Goal: Task Accomplishment & Management: Manage account settings

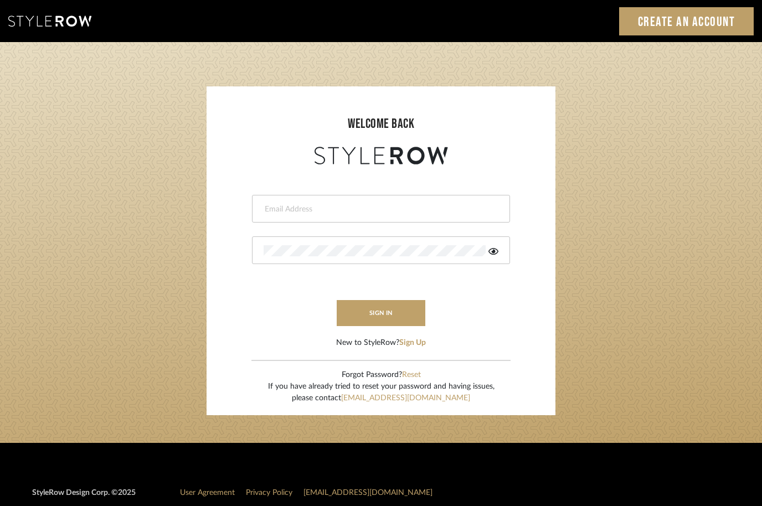
type input "[EMAIL_ADDRESS][DOMAIN_NAME]"
click at [390, 313] on button "sign in" at bounding box center [381, 313] width 89 height 26
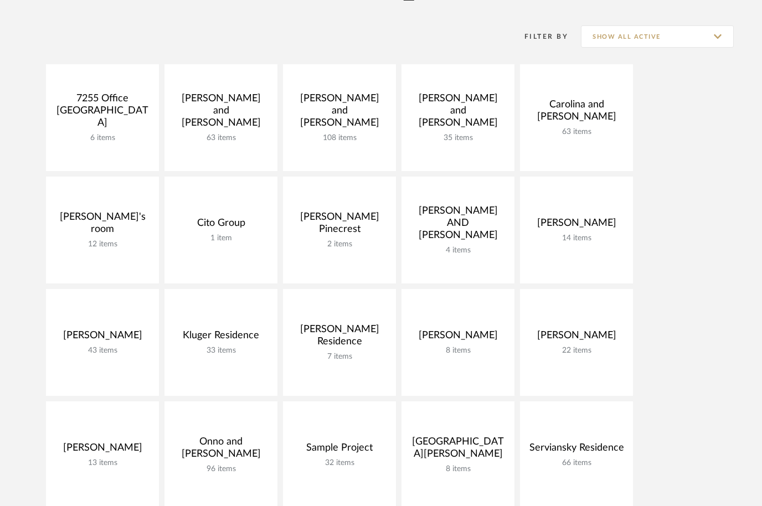
scroll to position [212, 0]
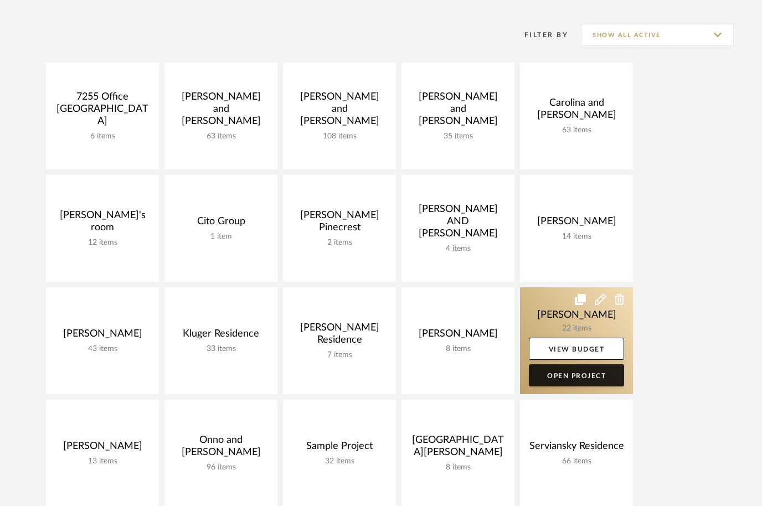
click at [606, 372] on link "Open Project" at bounding box center [576, 375] width 95 height 22
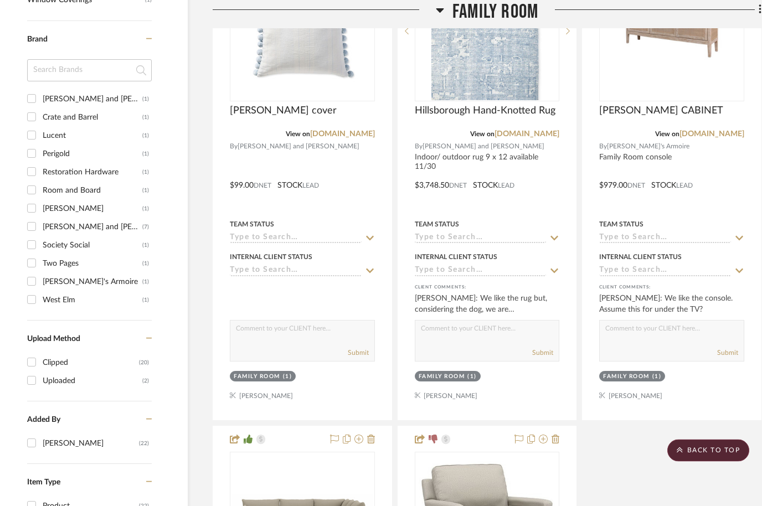
scroll to position [878, 20]
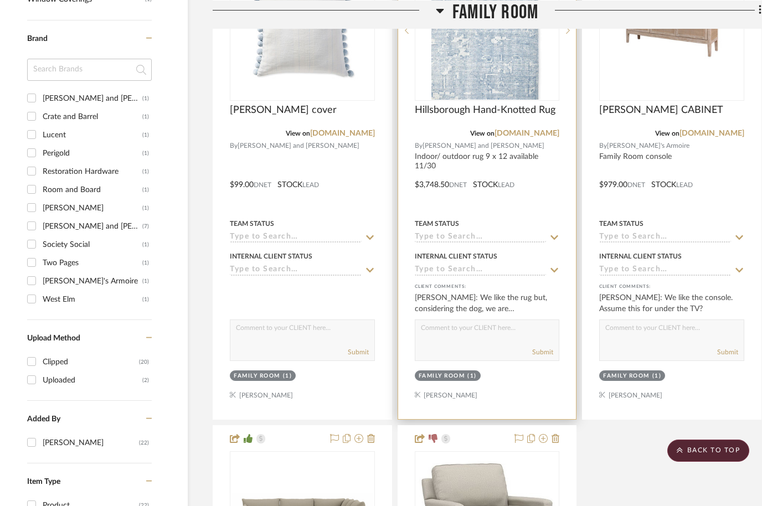
click at [521, 304] on div "[PERSON_NAME]: We like the rug but, considering the dog, we are uncomfortable w…" at bounding box center [487, 303] width 145 height 22
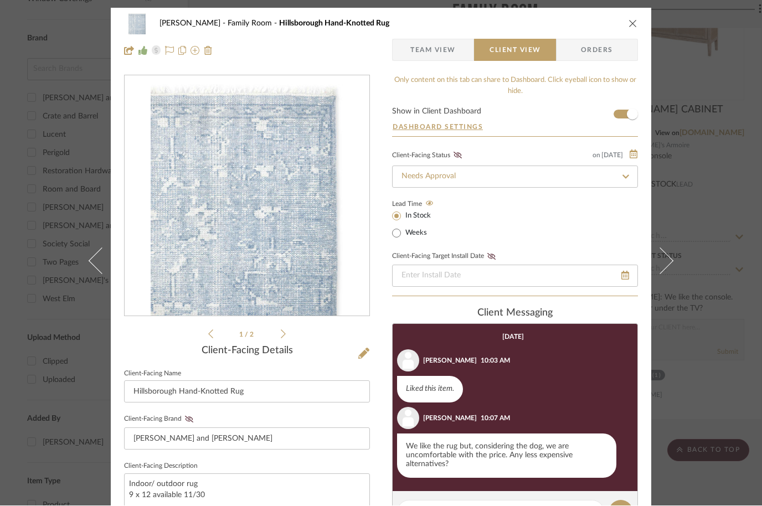
scroll to position [0, 0]
click at [285, 335] on icon at bounding box center [283, 334] width 5 height 9
click at [634, 27] on icon "close" at bounding box center [633, 23] width 9 height 9
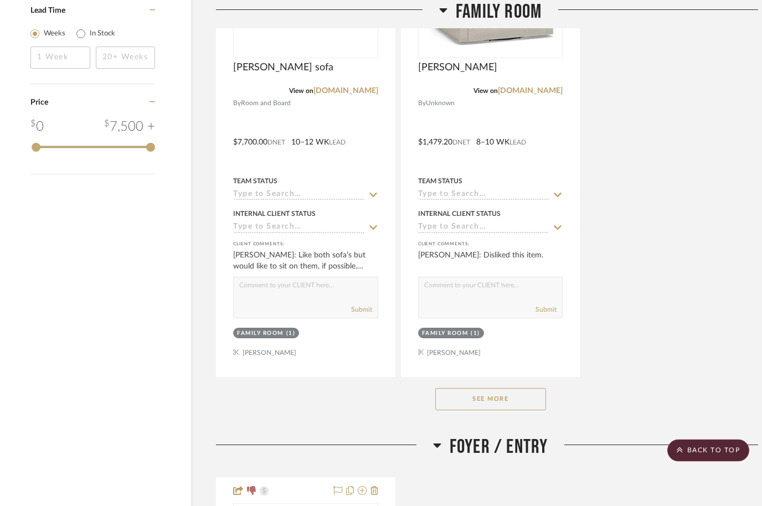
scroll to position [1434, 17]
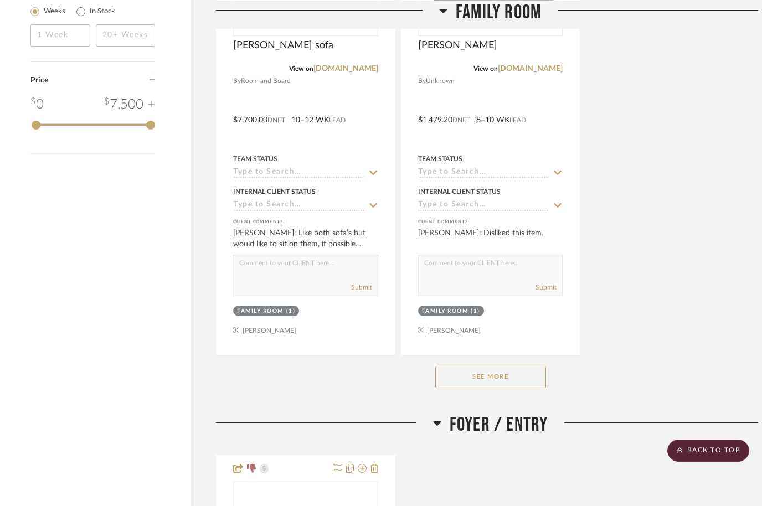
click at [493, 374] on button "See More" at bounding box center [490, 377] width 111 height 22
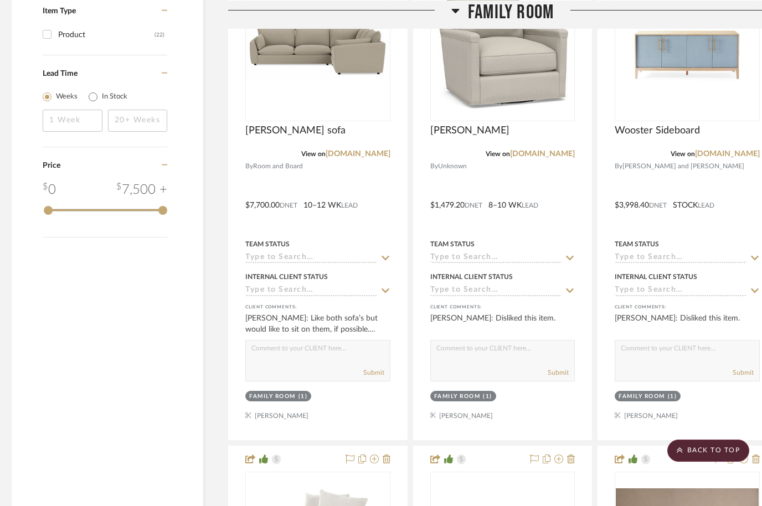
scroll to position [1348, 4]
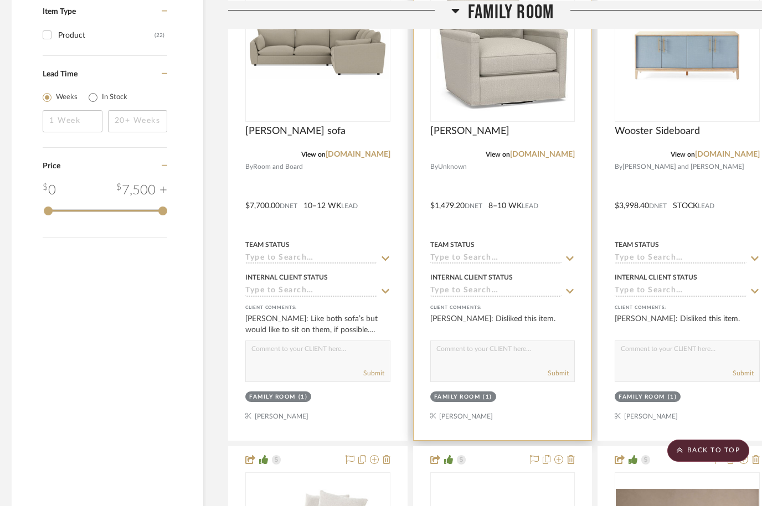
click at [0, 0] on img at bounding box center [0, 0] width 0 height 0
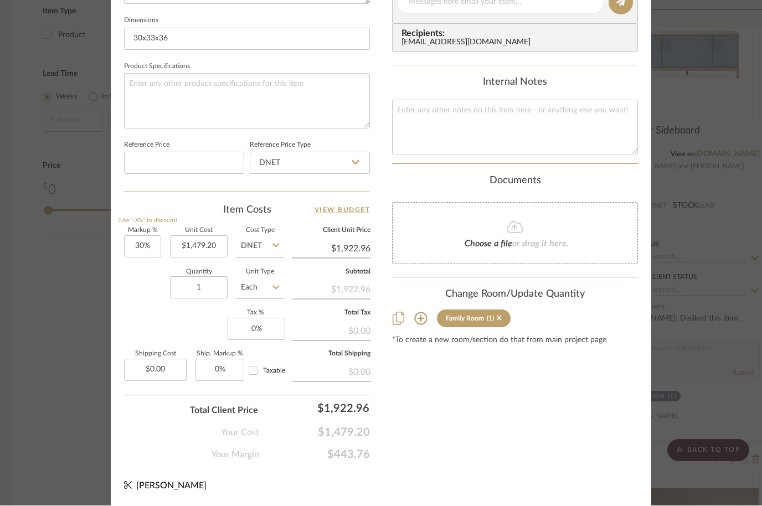
scroll to position [524, 0]
click at [138, 487] on span "[PERSON_NAME]" at bounding box center [171, 486] width 70 height 9
click at [144, 482] on span "[PERSON_NAME]" at bounding box center [171, 486] width 70 height 9
click at [199, 485] on span "[PERSON_NAME]" at bounding box center [171, 486] width 70 height 9
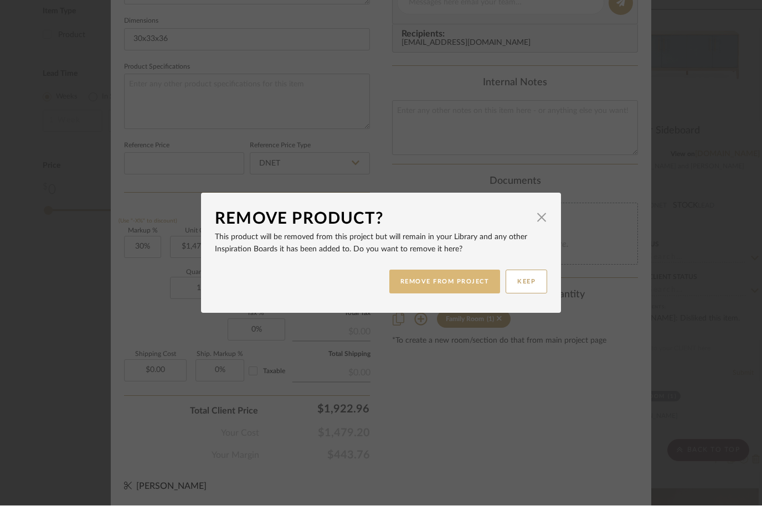
click at [471, 285] on button "REMOVE FROM PROJECT" at bounding box center [444, 282] width 111 height 24
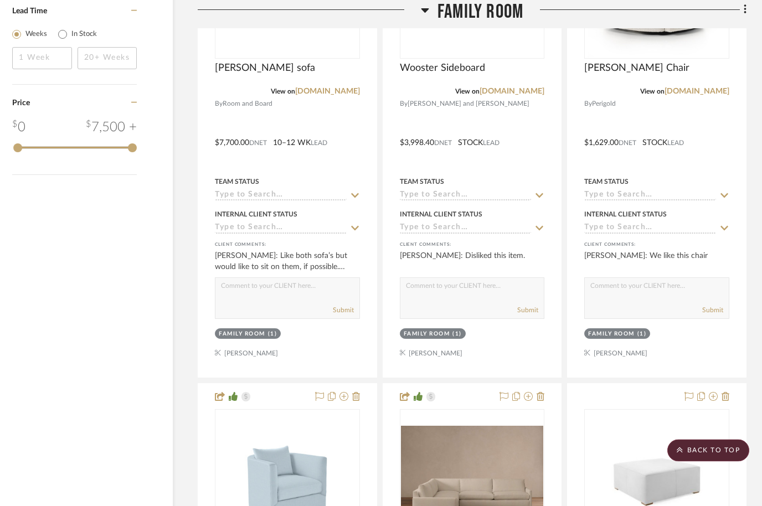
scroll to position [1400, 35]
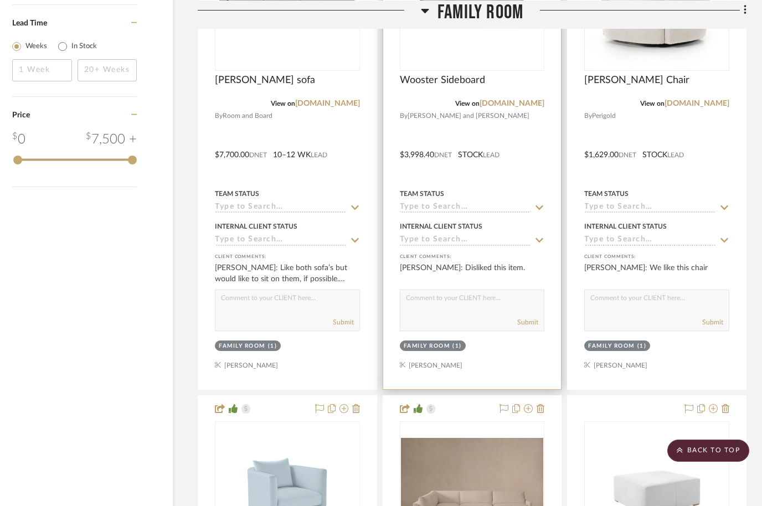
click at [455, 369] on div at bounding box center [472, 147] width 178 height 485
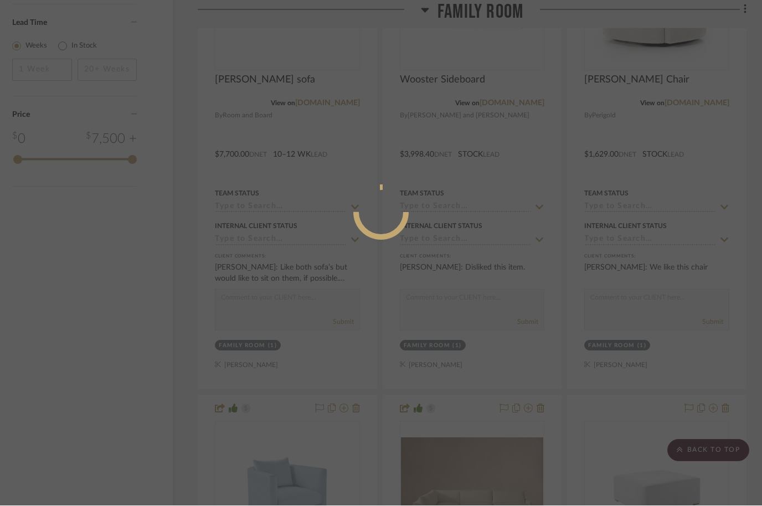
click at [503, 351] on div at bounding box center [381, 253] width 762 height 506
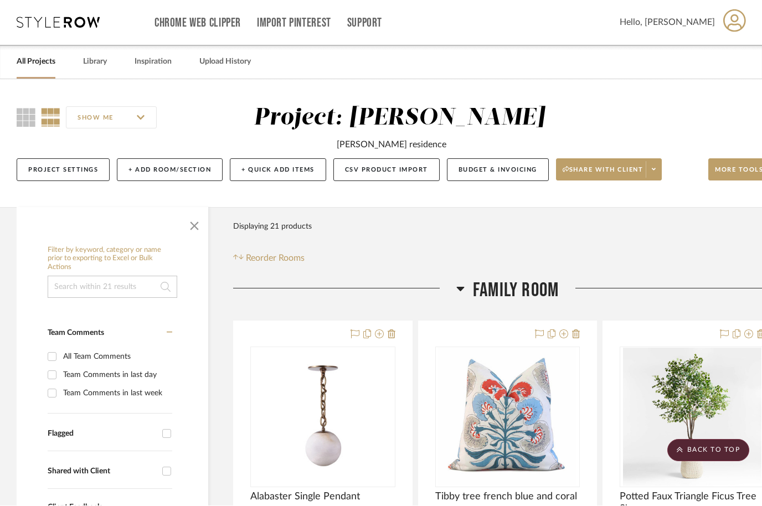
scroll to position [1400, 35]
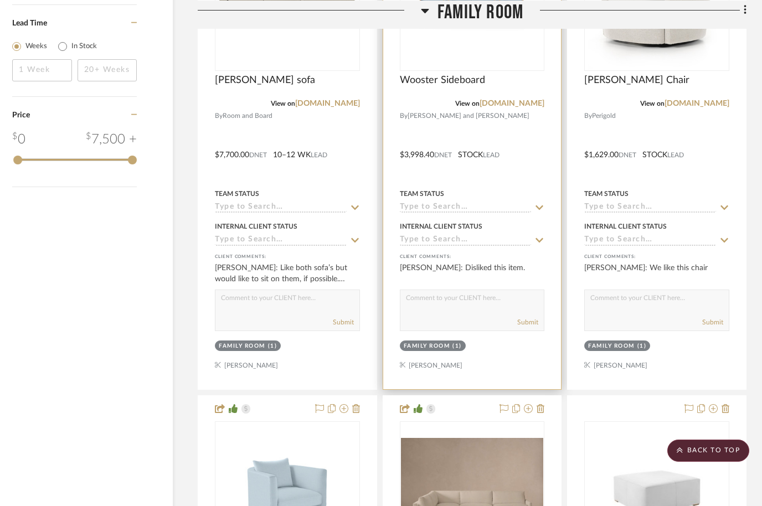
click at [446, 366] on div at bounding box center [472, 147] width 178 height 485
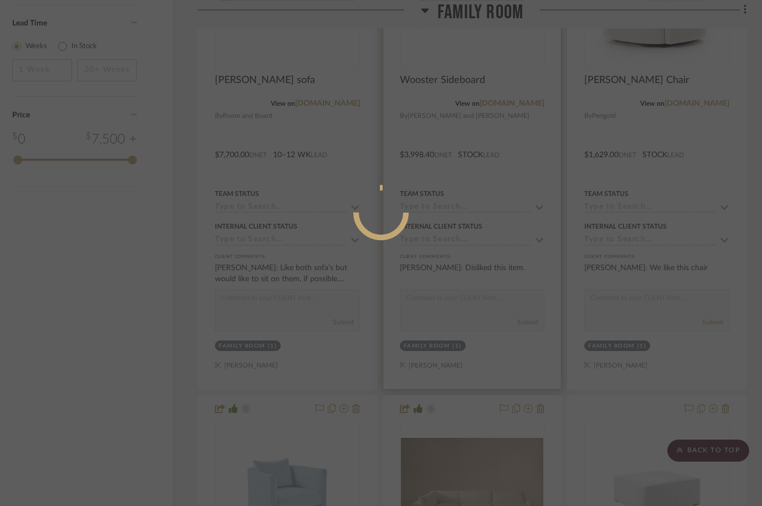
scroll to position [0, 0]
click at [516, 253] on div at bounding box center [381, 253] width 762 height 506
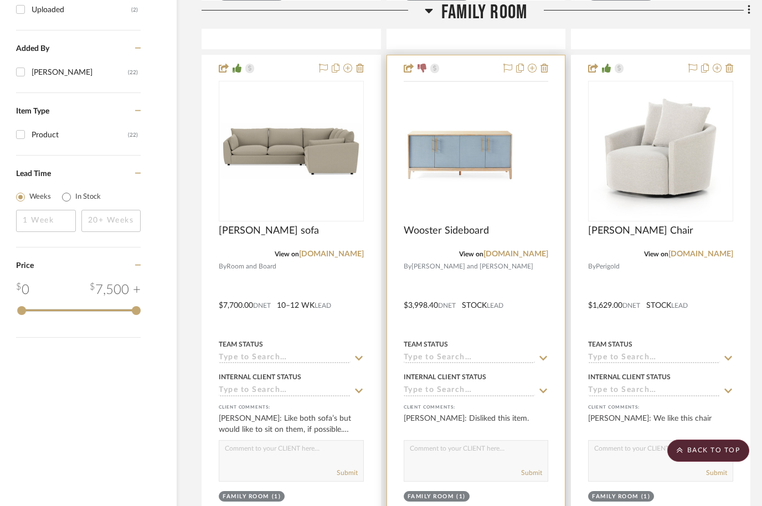
click at [0, 0] on img at bounding box center [0, 0] width 0 height 0
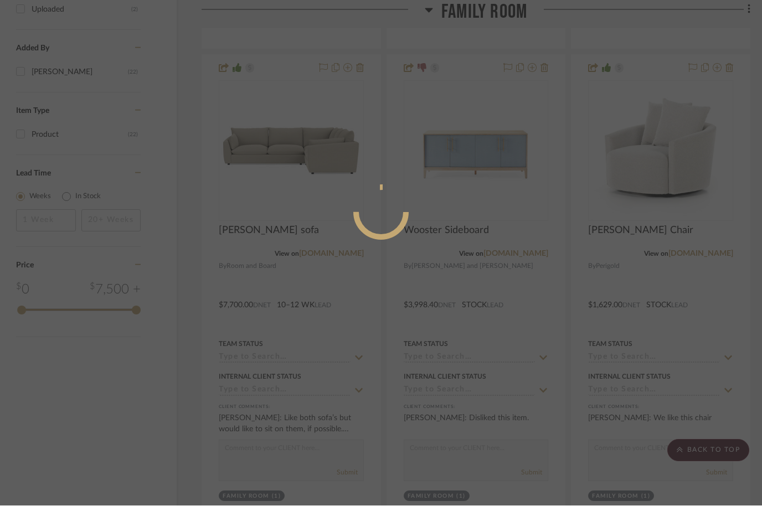
click at [513, 125] on div at bounding box center [381, 253] width 762 height 506
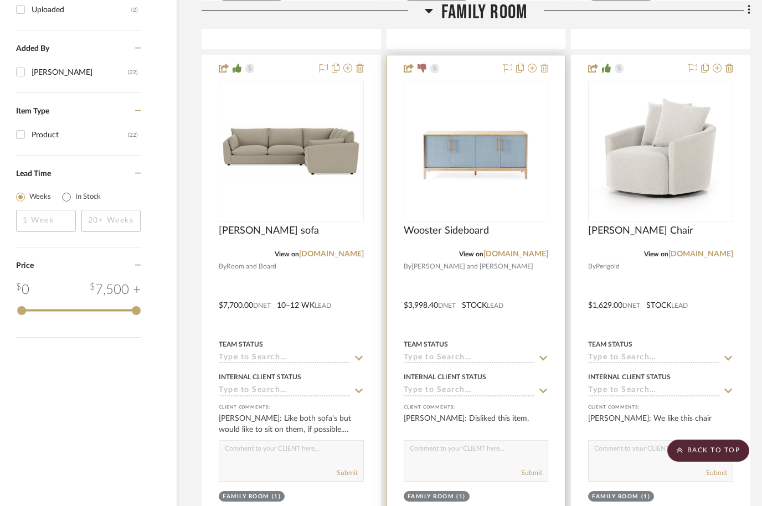
click at [546, 71] on icon at bounding box center [545, 68] width 8 height 9
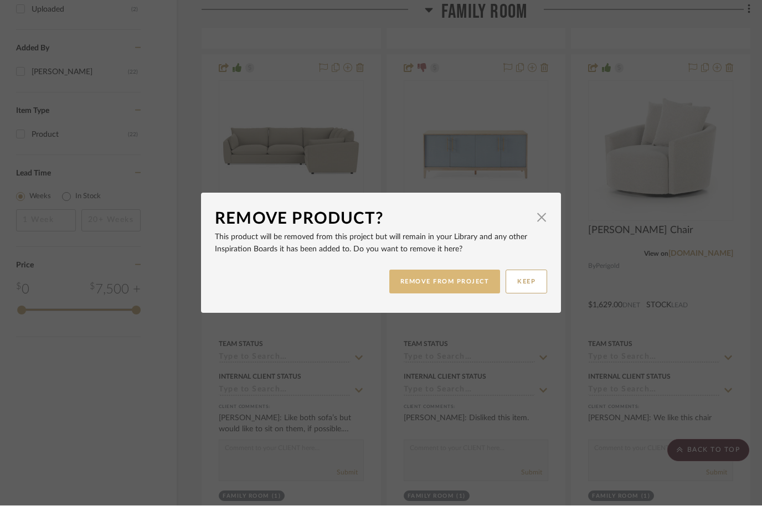
click at [449, 277] on button "REMOVE FROM PROJECT" at bounding box center [444, 282] width 111 height 24
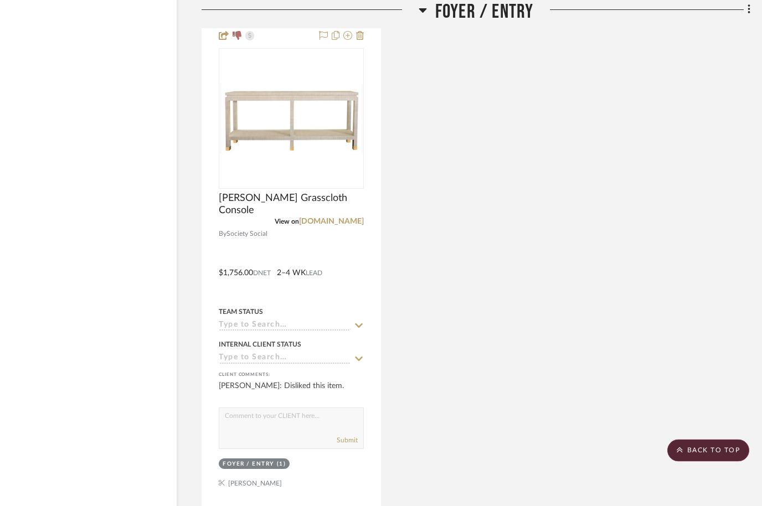
scroll to position [2330, 32]
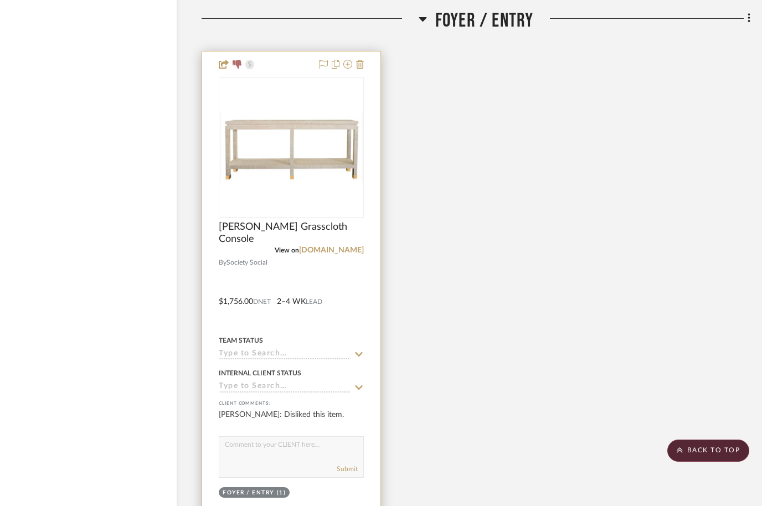
click at [364, 63] on div at bounding box center [291, 294] width 178 height 485
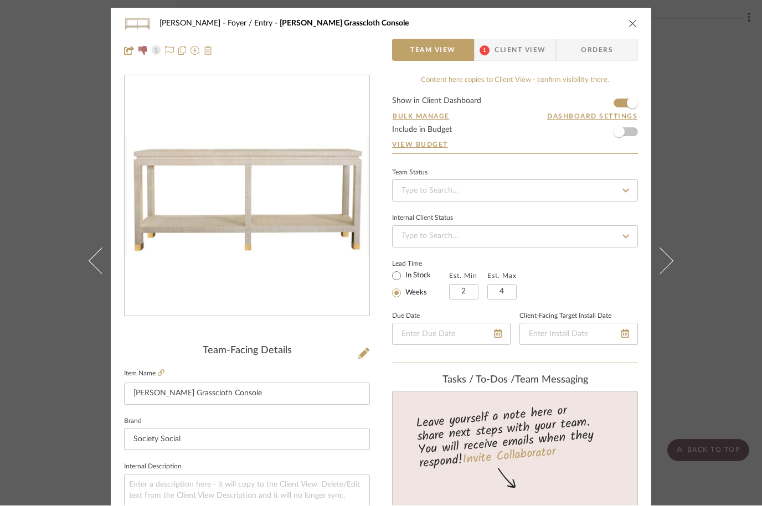
click at [210, 49] on img at bounding box center [208, 51] width 9 height 9
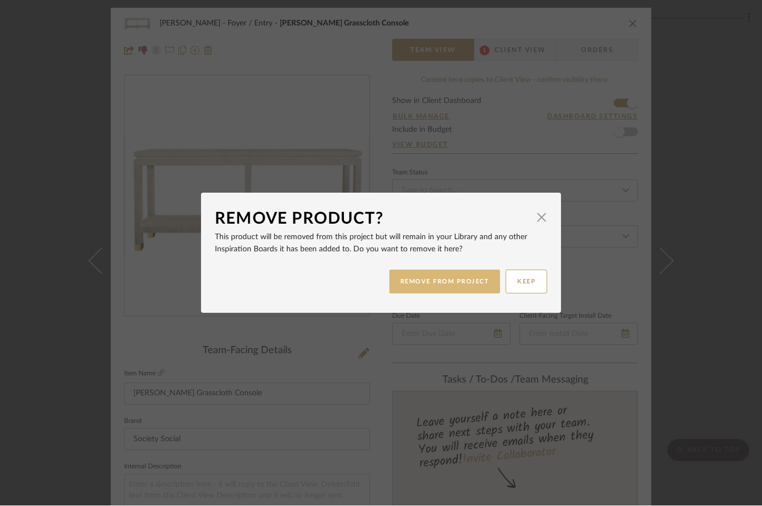
click at [433, 275] on button "REMOVE FROM PROJECT" at bounding box center [444, 282] width 111 height 24
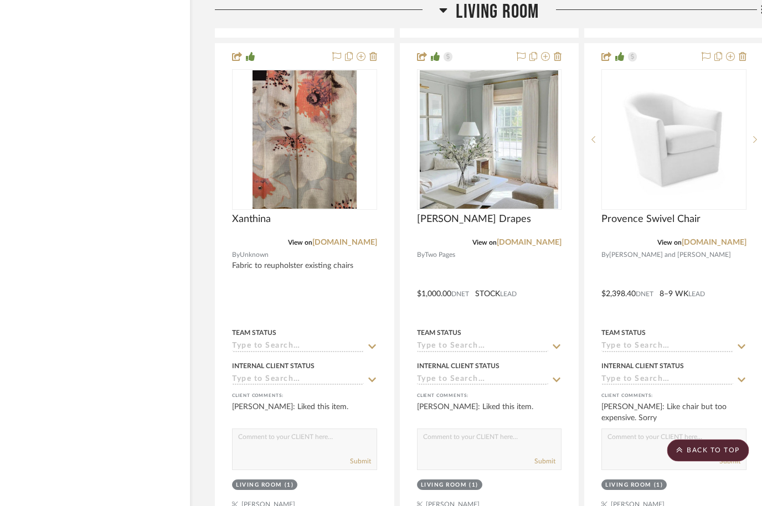
scroll to position [2939, 35]
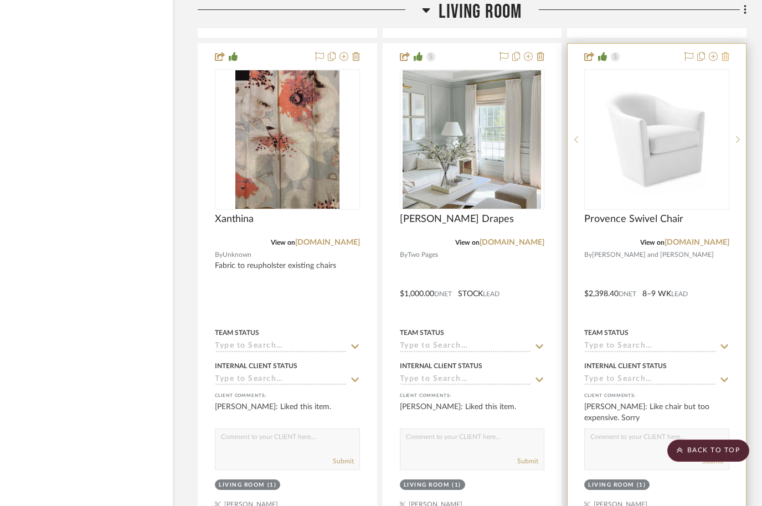
click at [724, 58] on icon at bounding box center [726, 56] width 8 height 9
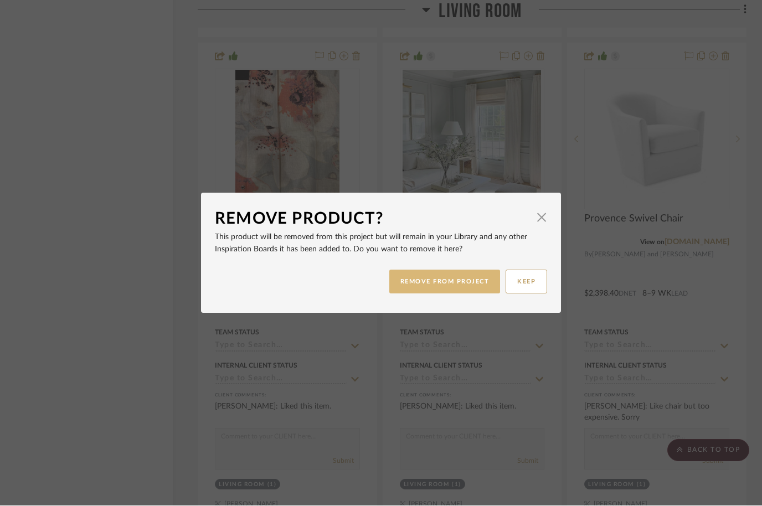
click at [456, 278] on button "REMOVE FROM PROJECT" at bounding box center [444, 282] width 111 height 24
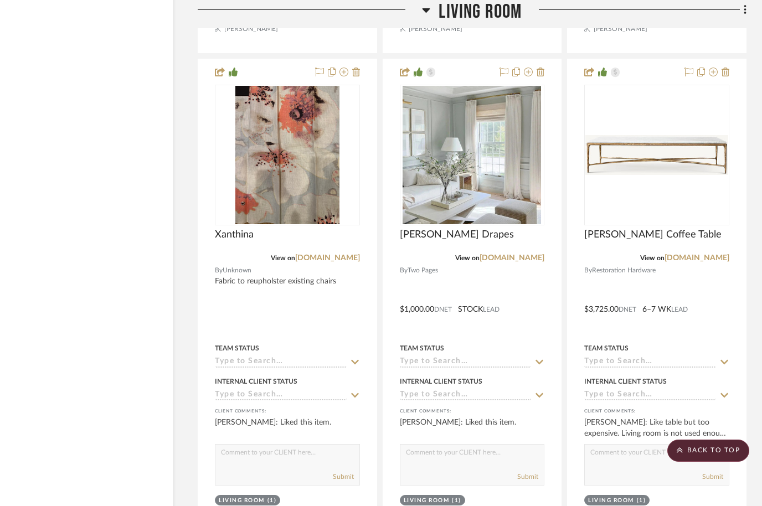
scroll to position [2921, 35]
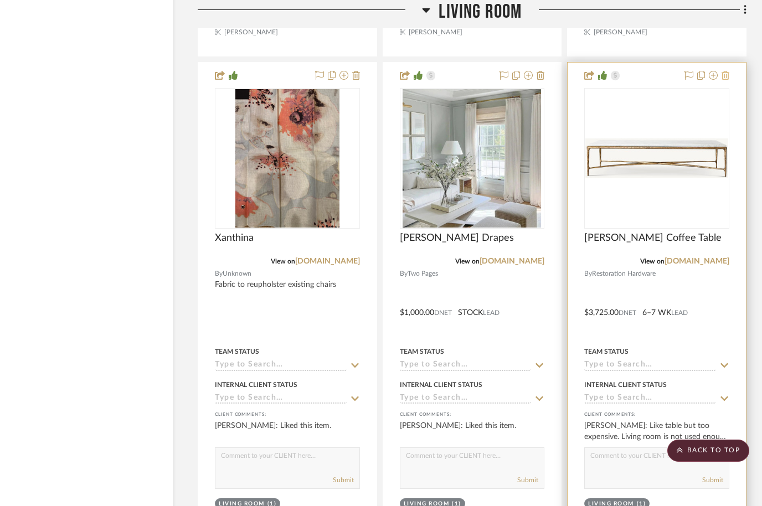
click at [723, 78] on icon at bounding box center [726, 75] width 8 height 9
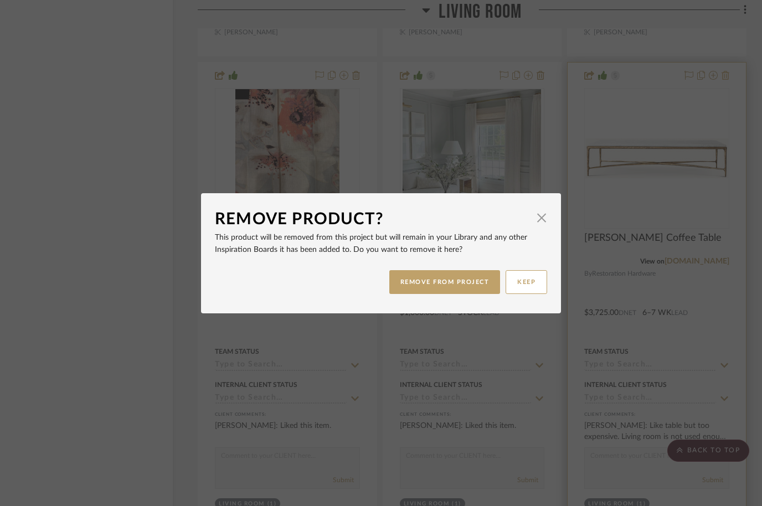
scroll to position [0, 0]
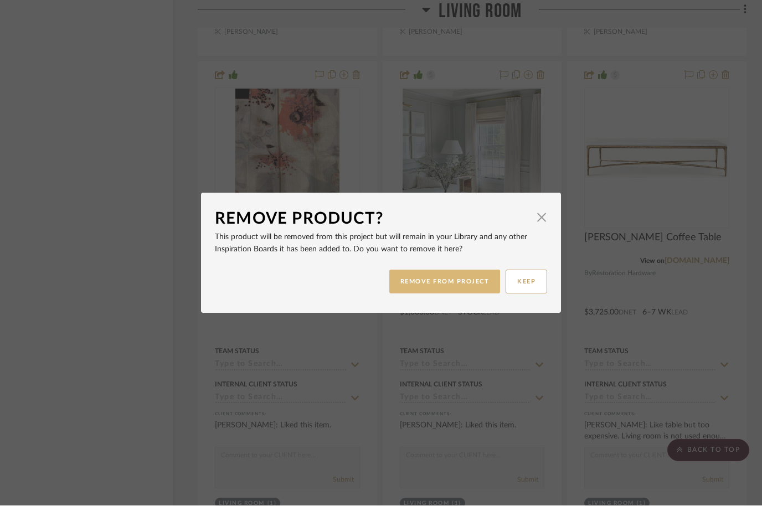
click at [455, 280] on button "REMOVE FROM PROJECT" at bounding box center [444, 282] width 111 height 24
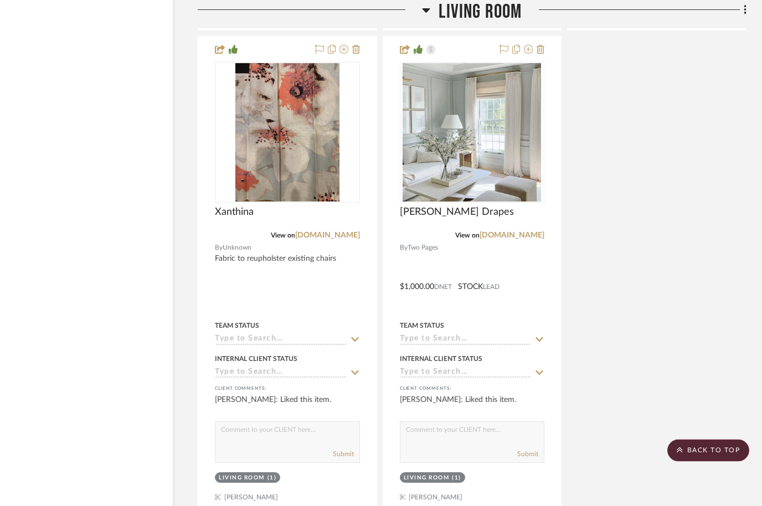
scroll to position [2998, 35]
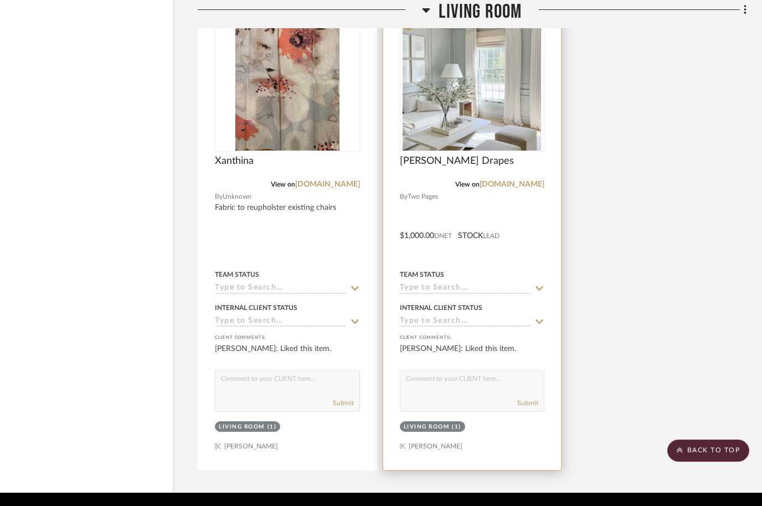
click at [0, 0] on img at bounding box center [0, 0] width 0 height 0
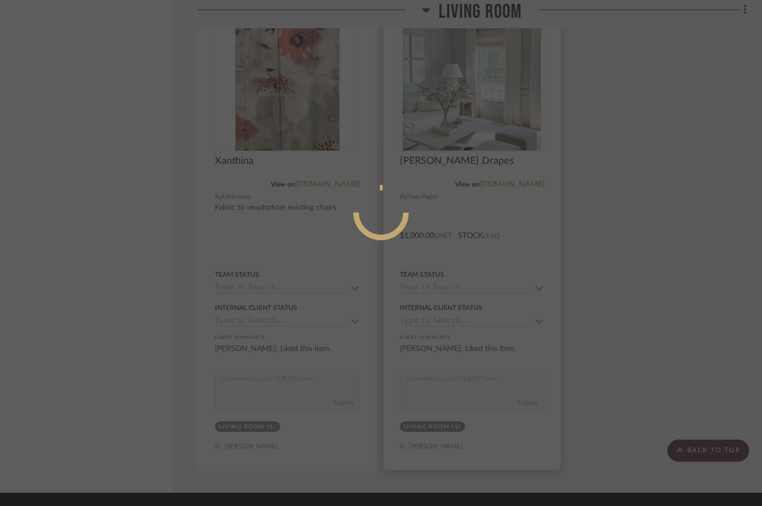
scroll to position [0, 0]
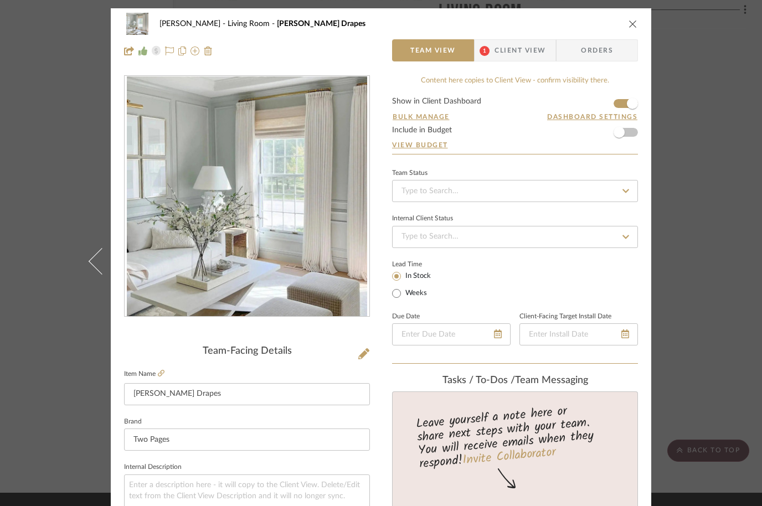
click at [622, 20] on div "McCormick Living Room Liz Linen Drapes" at bounding box center [381, 24] width 514 height 22
click at [624, 27] on div "McCormick Living Room Liz Linen Drapes" at bounding box center [381, 24] width 514 height 22
click at [634, 35] on div "McCormick Living Room Liz Linen Drapes Team View 1 Client View Orders" at bounding box center [381, 37] width 541 height 58
click at [628, 28] on button "close" at bounding box center [633, 24] width 10 height 10
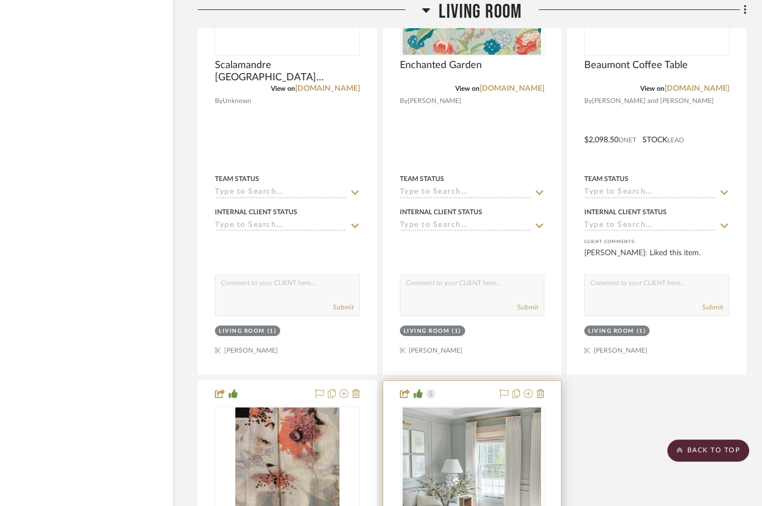
scroll to position [2600, 35]
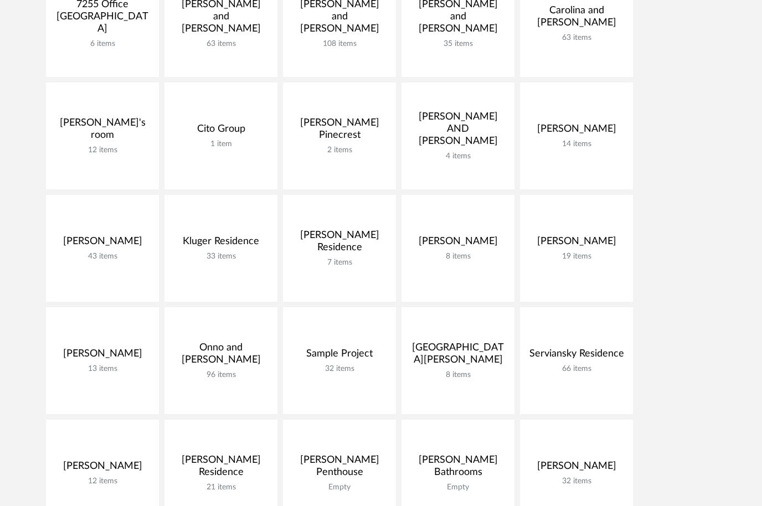
scroll to position [305, 0]
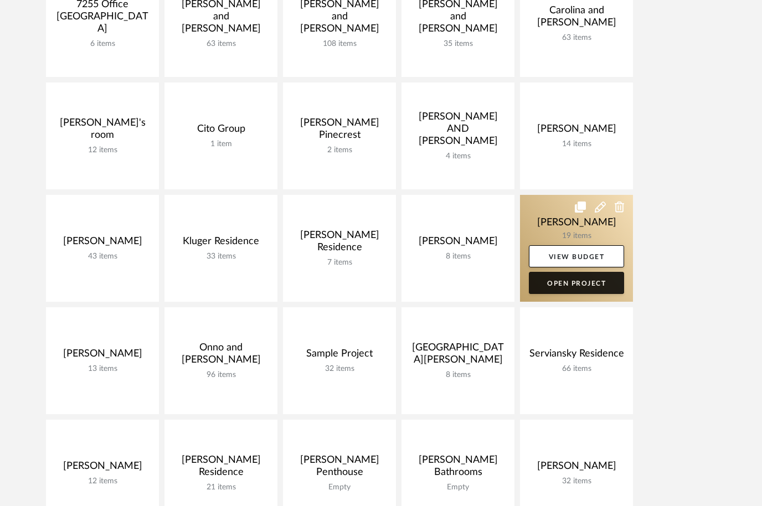
click at [594, 288] on link "Open Project" at bounding box center [576, 283] width 95 height 22
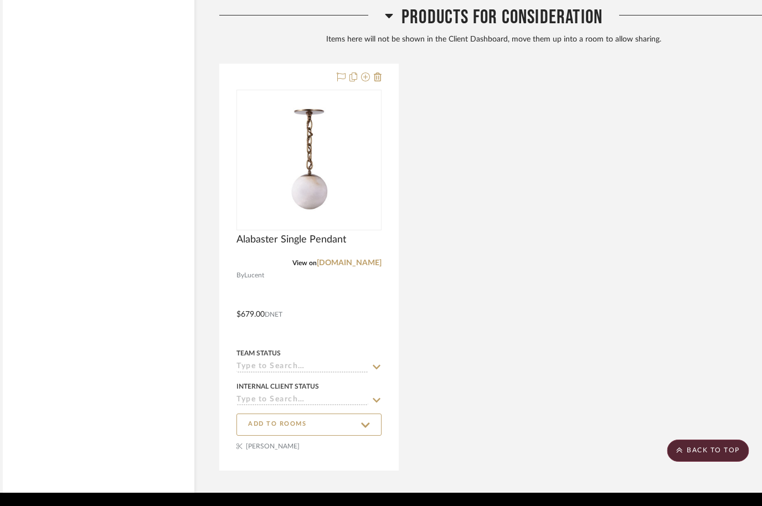
scroll to position [3521, 14]
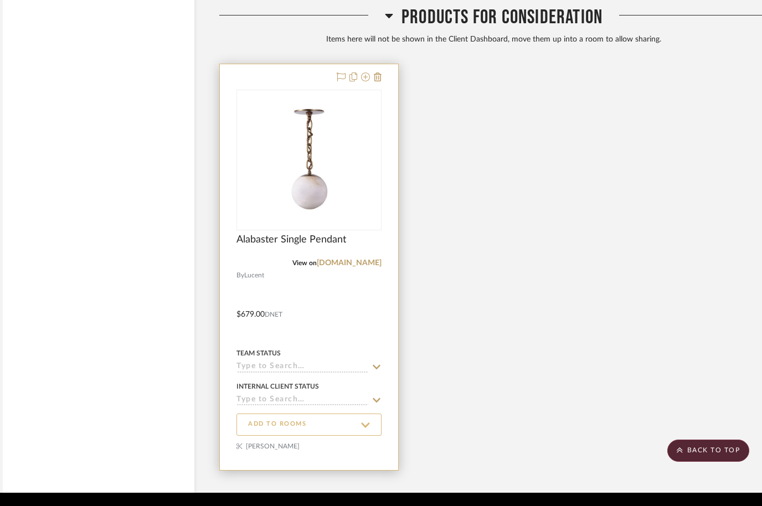
click at [370, 425] on button "ADD TO ROOMS" at bounding box center [308, 425] width 145 height 22
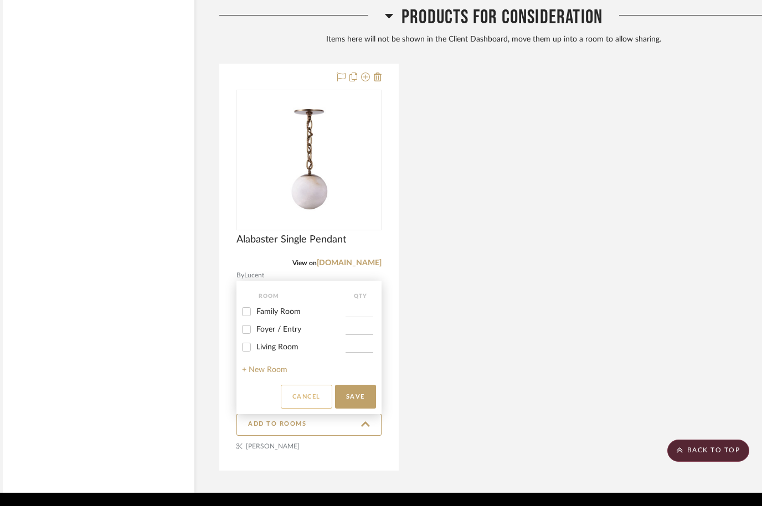
click at [308, 409] on button "Cancel" at bounding box center [307, 397] width 52 height 24
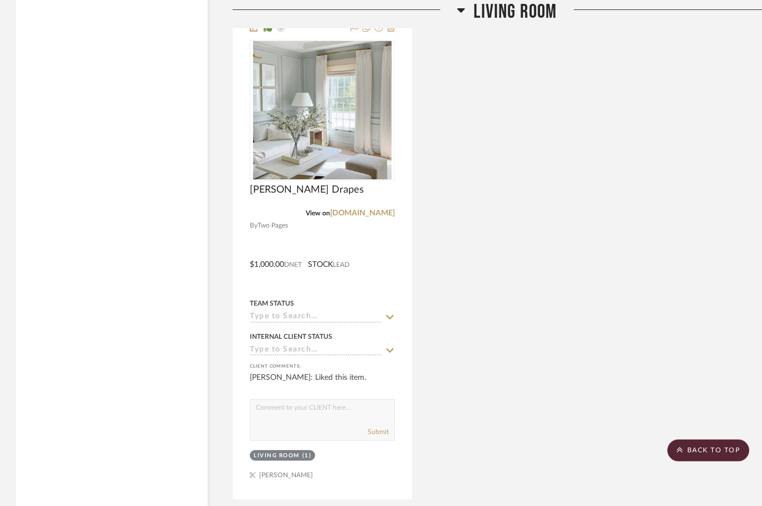
scroll to position [2989, 1]
